Goal: Check status

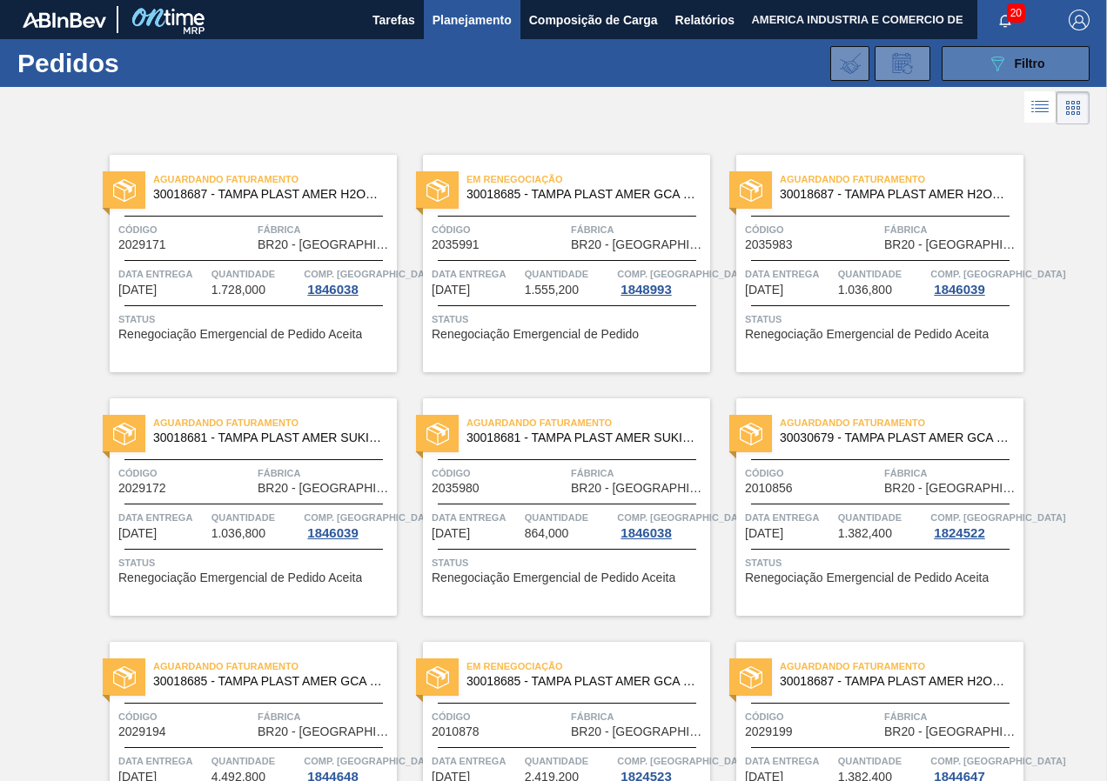
click at [996, 66] on icon at bounding box center [997, 64] width 13 height 15
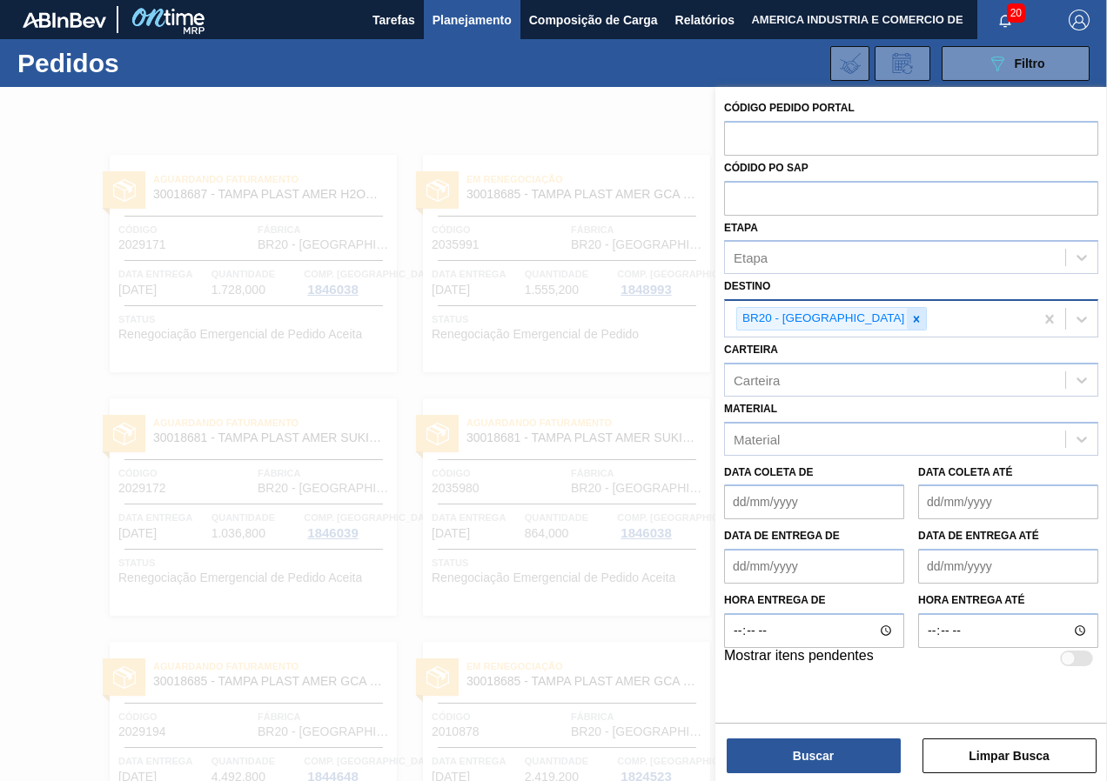
click at [910, 324] on icon at bounding box center [916, 319] width 12 height 12
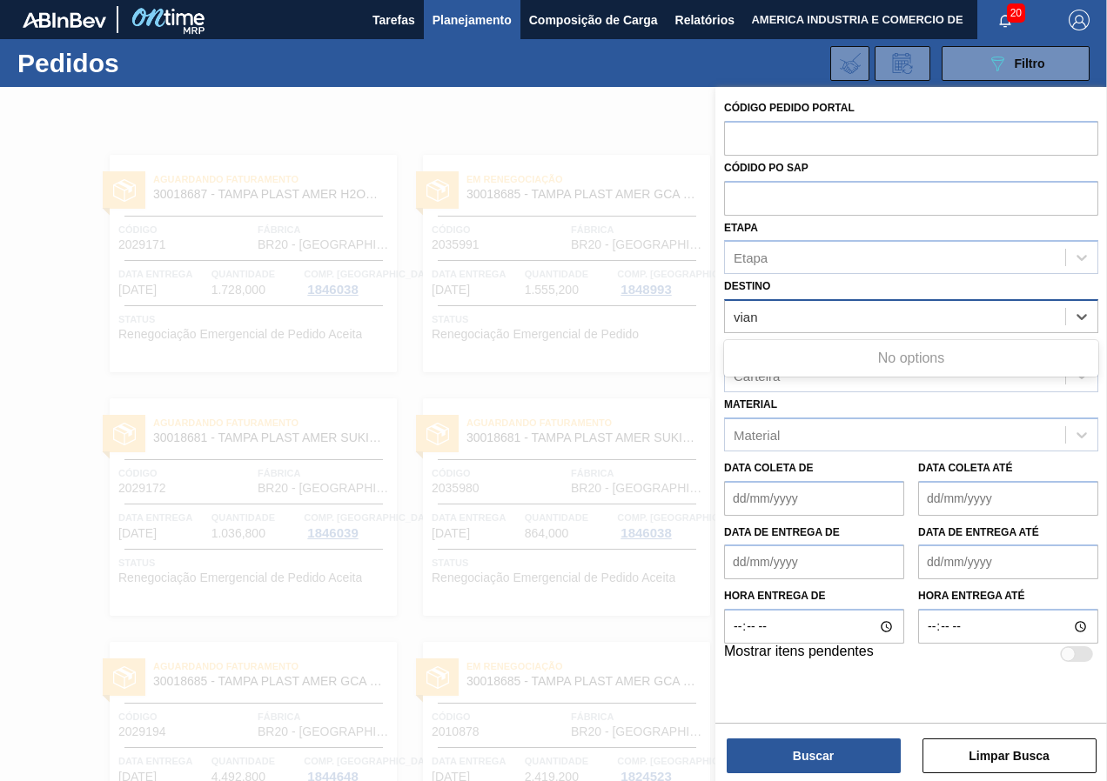
type input "via"
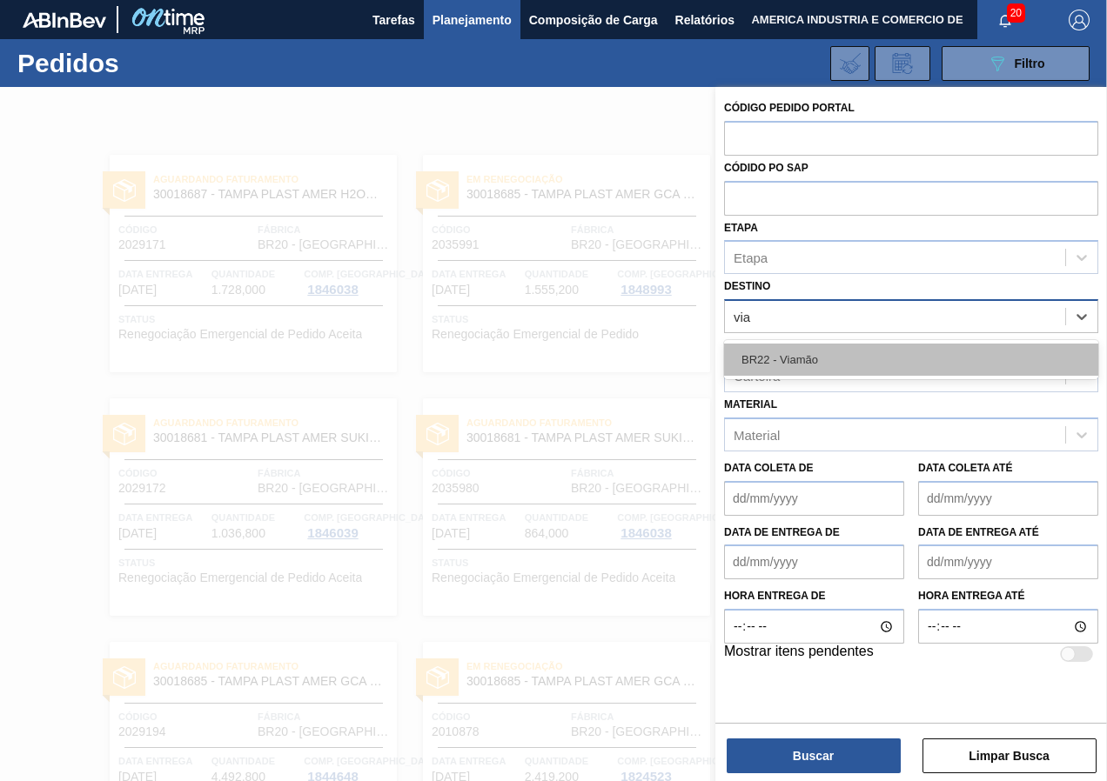
click at [838, 352] on div "BR22 - Viamão" at bounding box center [911, 360] width 374 height 32
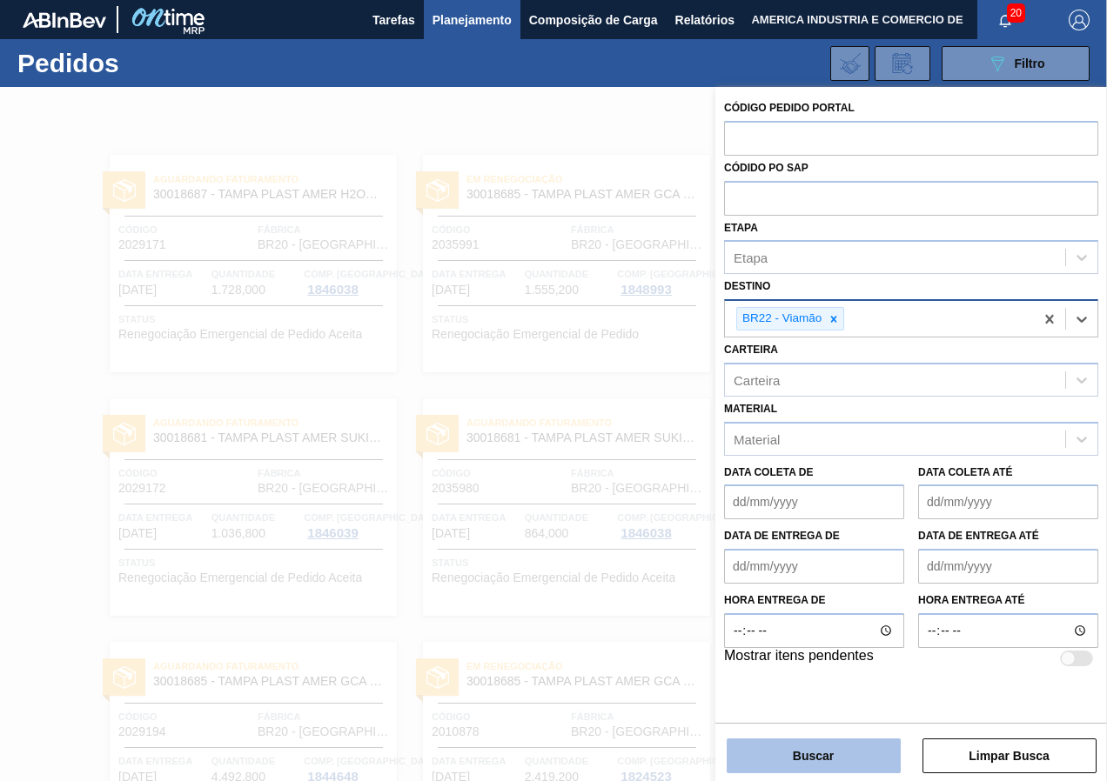
click at [801, 748] on button "Buscar" at bounding box center [814, 756] width 174 height 35
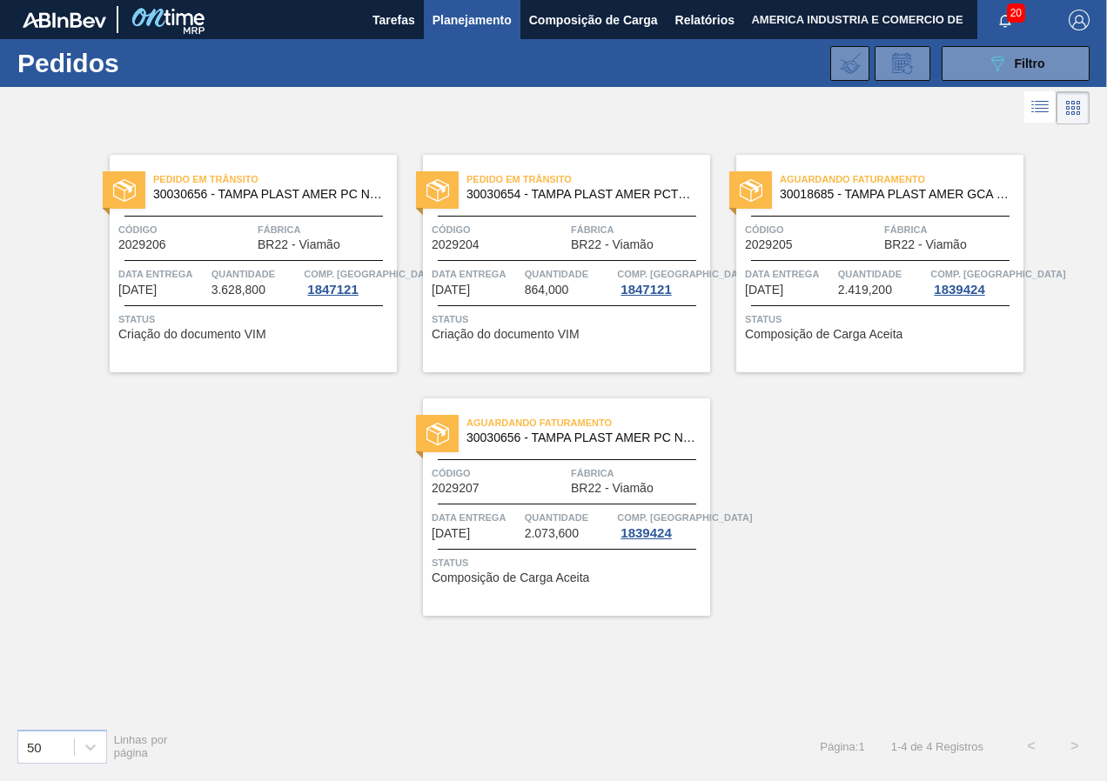
click at [594, 573] on div "Status Composição de Carga Aceita" at bounding box center [569, 568] width 274 height 28
click at [1012, 66] on div "089F7B8B-B2A5-4AFE-B5C0-19BA573D28AC Filtro" at bounding box center [1016, 63] width 58 height 21
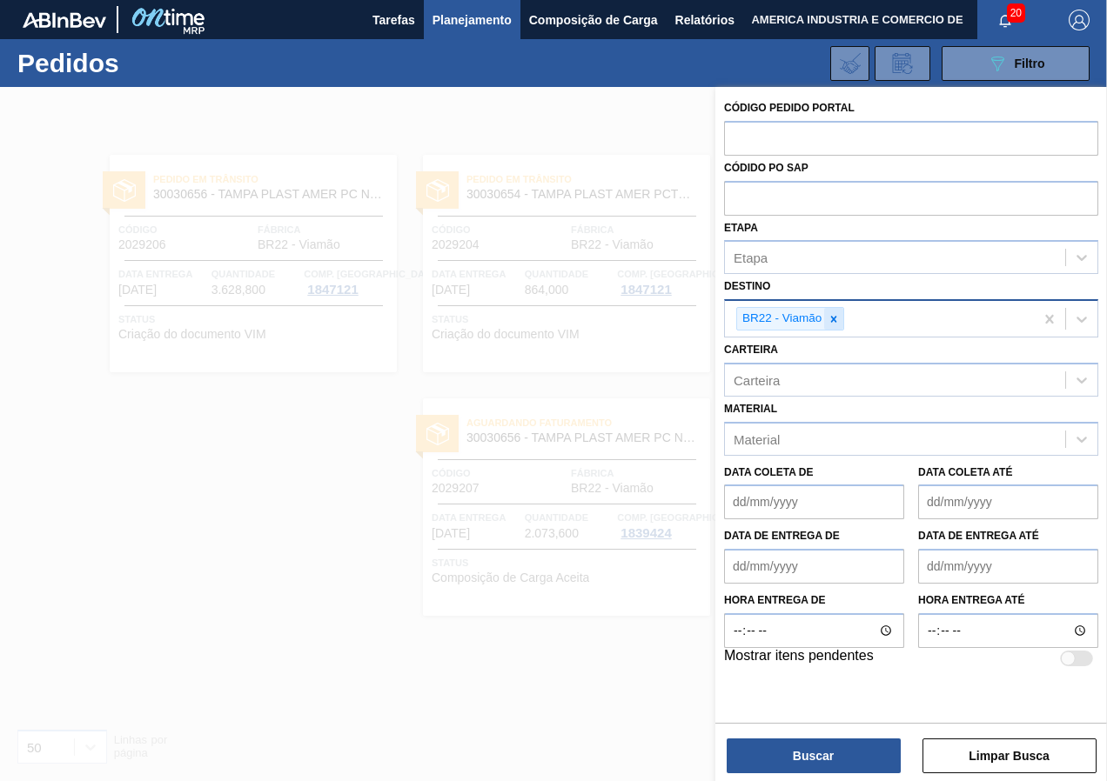
click at [832, 323] on icon at bounding box center [834, 319] width 12 height 12
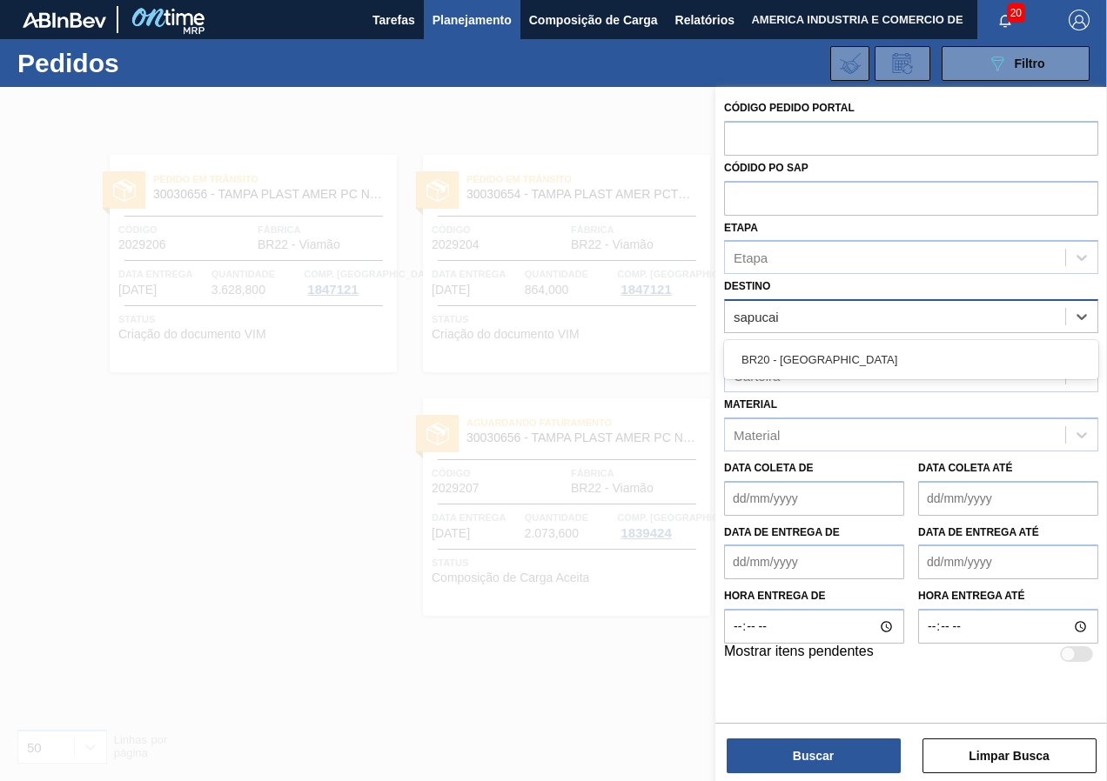
type input "sapucaia"
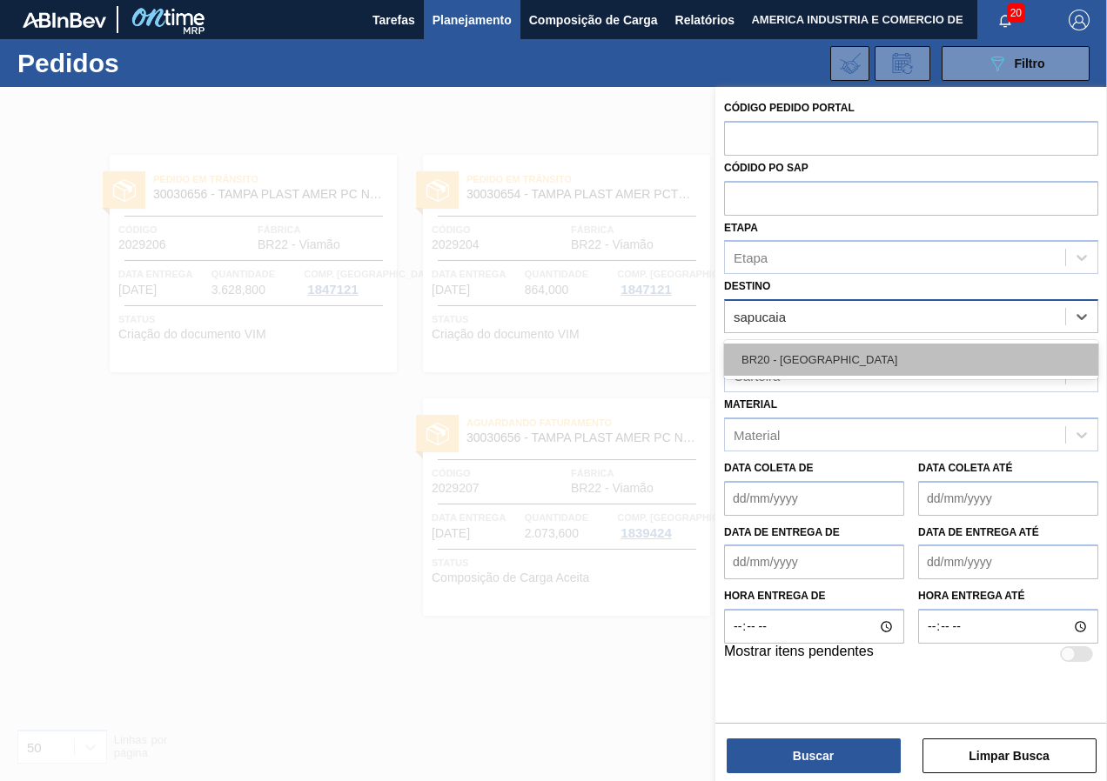
click at [835, 349] on div "BR20 - [GEOGRAPHIC_DATA]" at bounding box center [911, 360] width 374 height 32
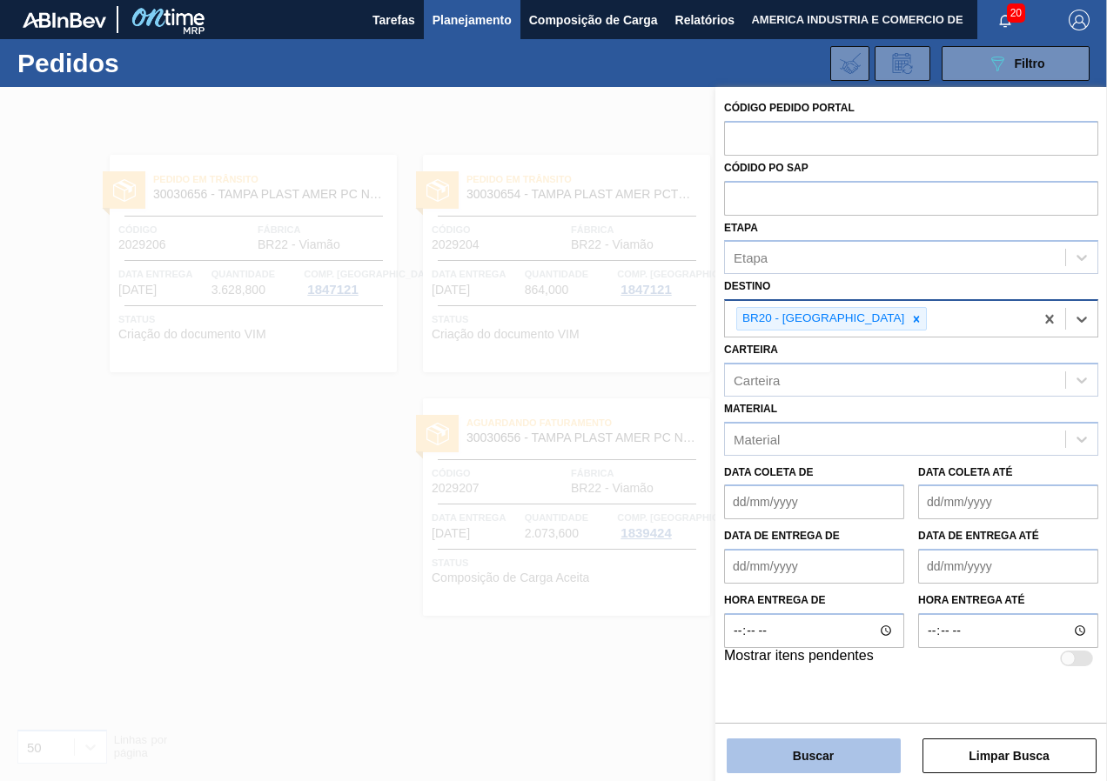
click at [739, 761] on button "Buscar" at bounding box center [814, 756] width 174 height 35
